Goal: Find specific page/section: Find specific page/section

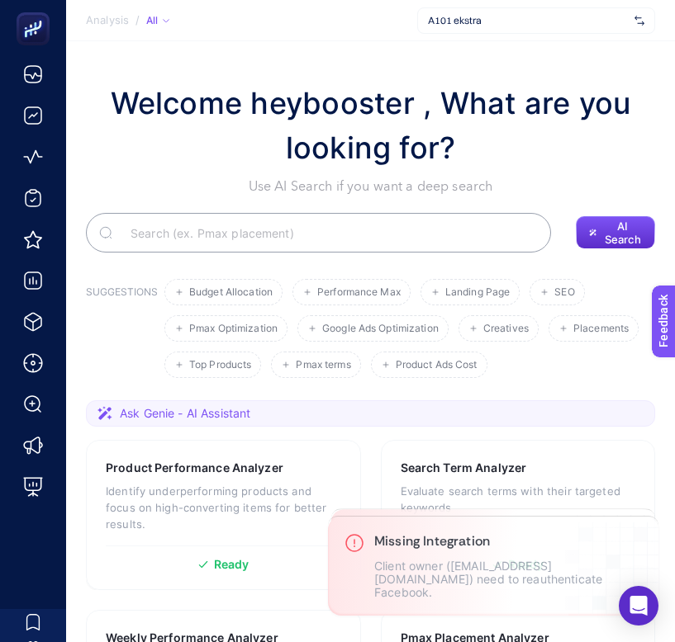
click at [521, 13] on div "A101 ekstra" at bounding box center [536, 20] width 238 height 26
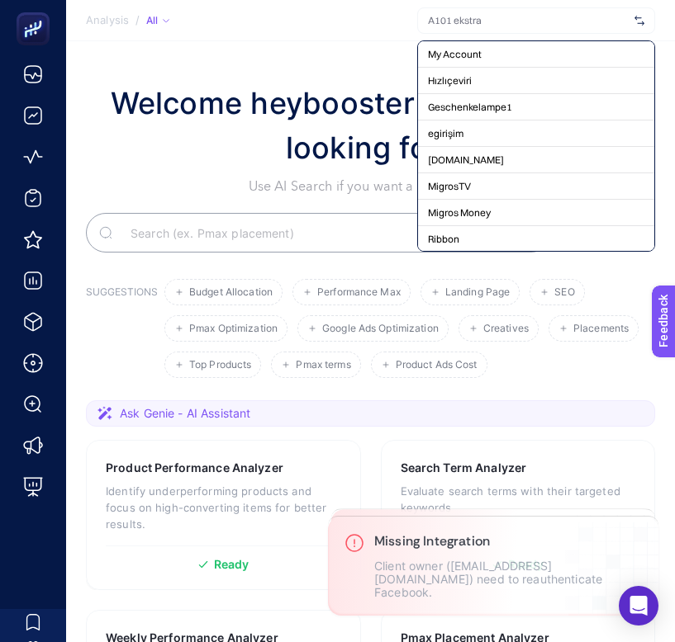
click at [520, 29] on div at bounding box center [536, 20] width 238 height 26
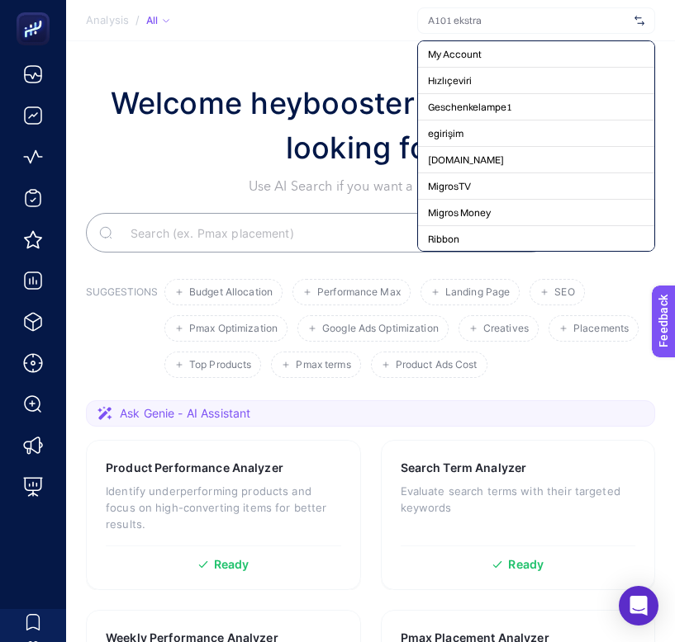
click at [536, 26] on input "text" at bounding box center [528, 20] width 200 height 13
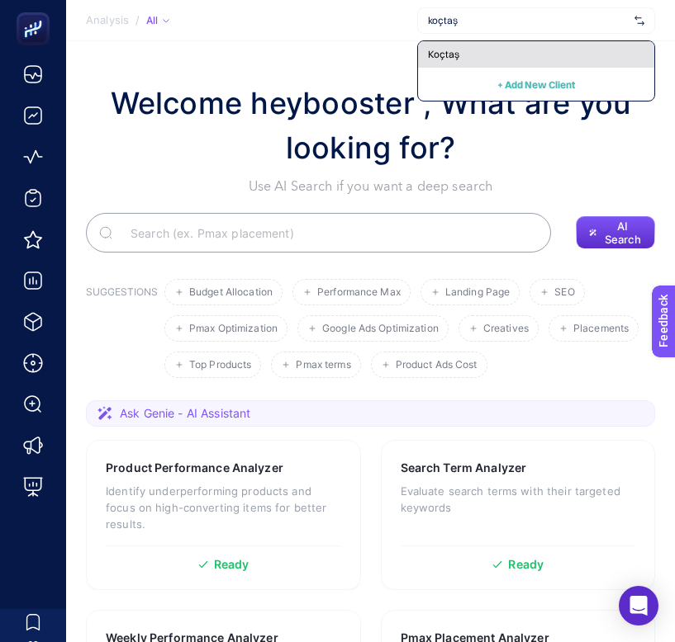
type input "koçtaş"
click at [473, 55] on div "Koçtaş" at bounding box center [536, 54] width 236 height 26
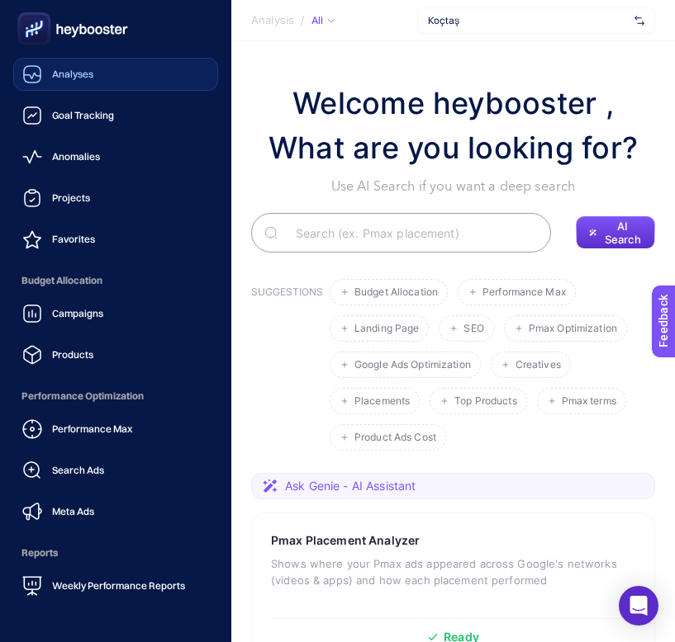
click at [111, 87] on link "Analyses" at bounding box center [115, 74] width 205 height 33
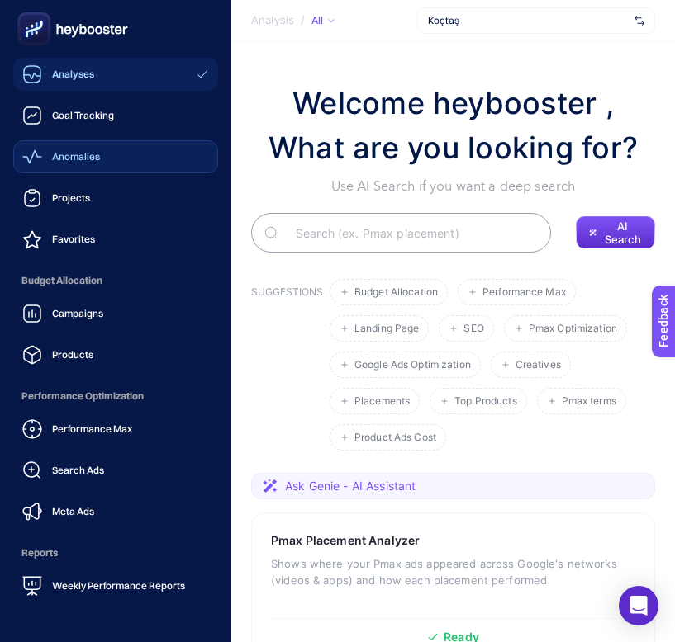
click at [94, 156] on span "Anomalies" at bounding box center [76, 156] width 48 height 13
